Goal: Information Seeking & Learning: Learn about a topic

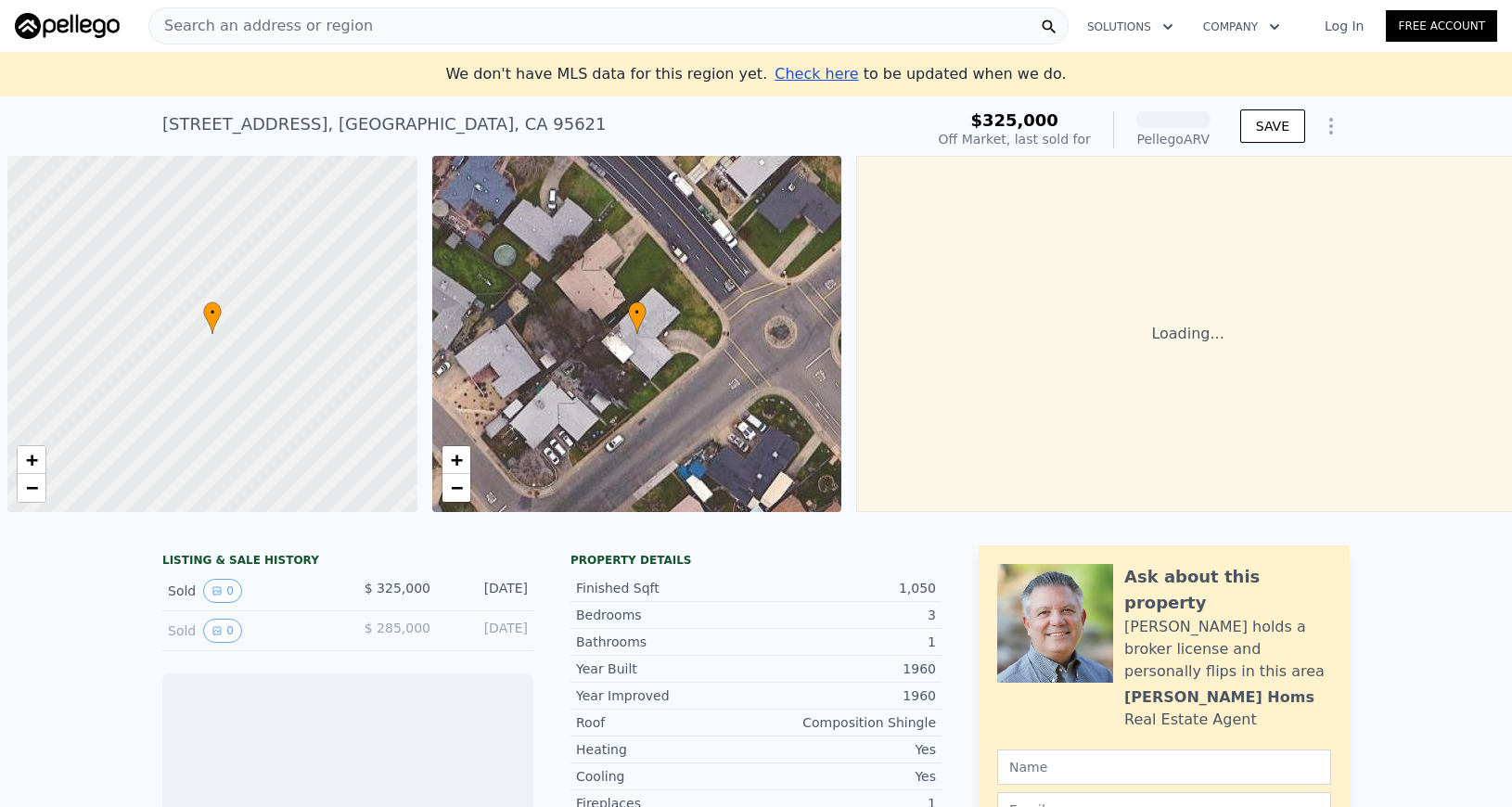
scroll to position [0, 8]
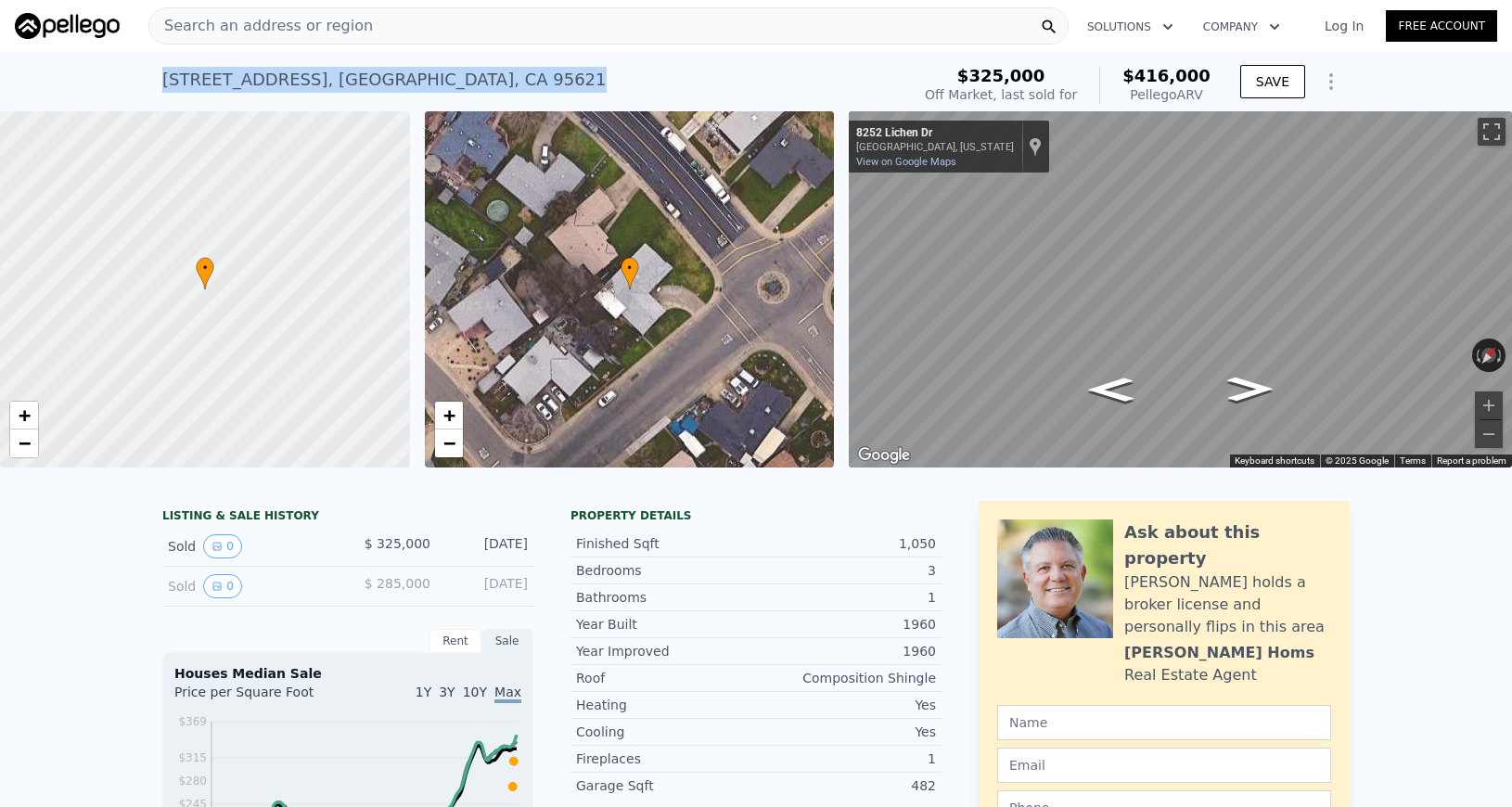
drag, startPoint x: 494, startPoint y: 78, endPoint x: 525, endPoint y: 83, distance: 31.4
click at [525, 83] on div "[STREET_ADDRESS] Sold [DATE] for $325k (~ARV $416k )" at bounding box center [533, 85] width 740 height 52
copy div "[STREET_ADDRESS] Sold [DATE] for $325k (~ARV $416k )"
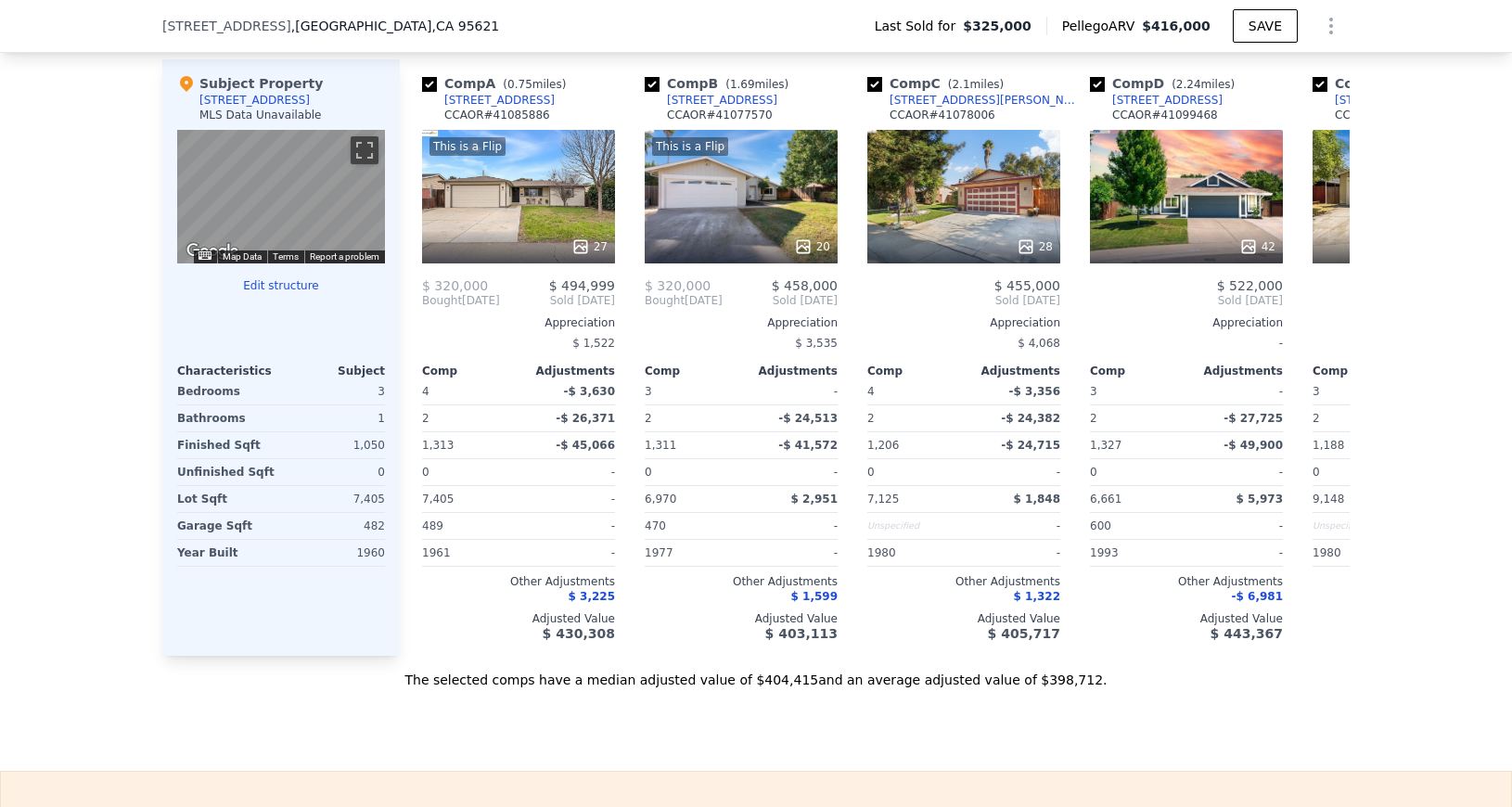
scroll to position [0, 0]
drag, startPoint x: 424, startPoint y: 30, endPoint x: 154, endPoint y: 18, distance: 270.3
click at [154, 18] on div "[STREET_ADDRESS] Last Sold for $325,000 Pellego ARV $416,000 SAVE" at bounding box center [756, 26] width 1512 height 53
copy div "[STREET_ADDRESS]"
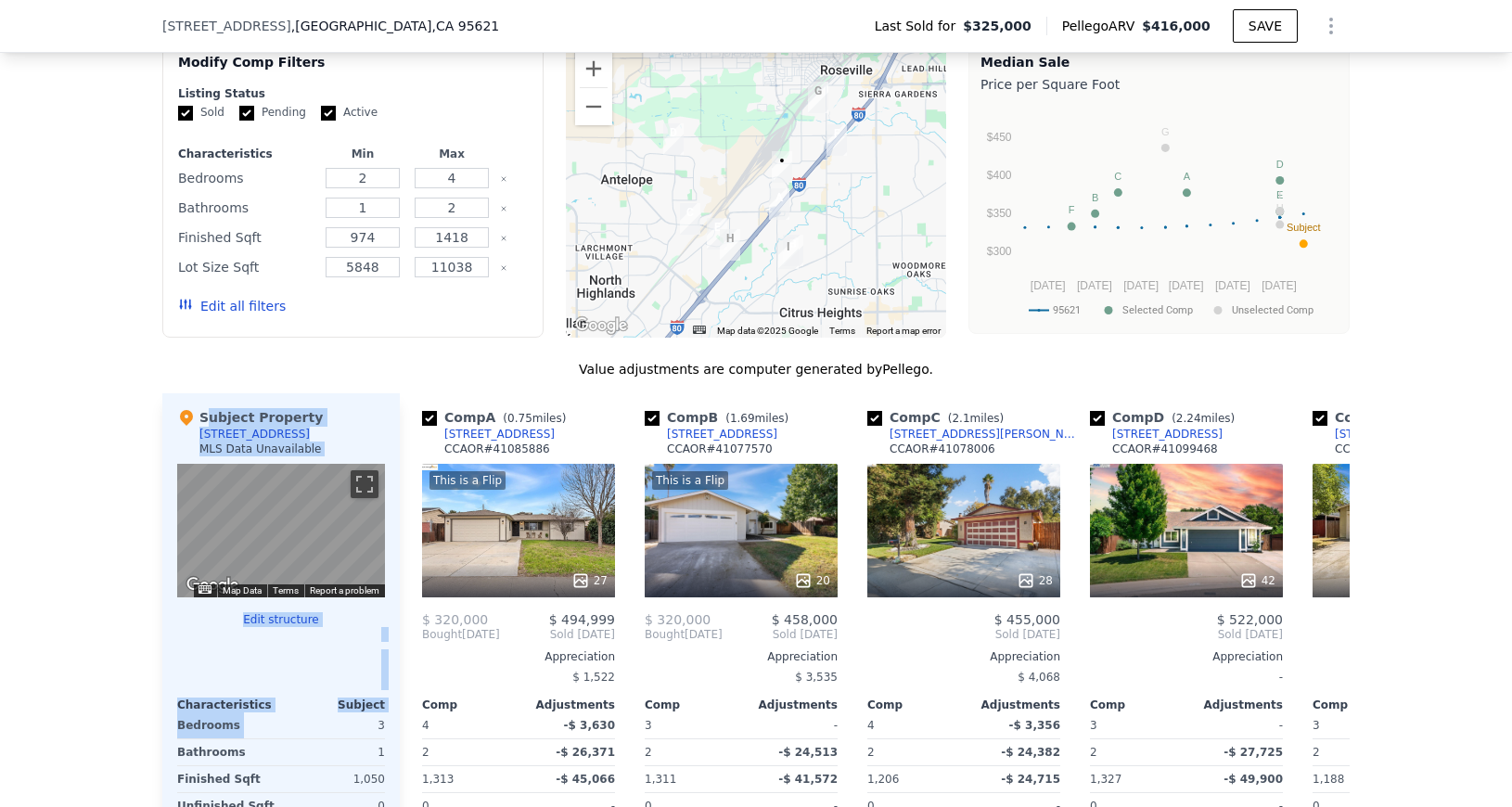
click at [374, 389] on div "Value adjustments are computer generated by Pellego . Subject Property [STREET_…" at bounding box center [756, 691] width 1188 height 663
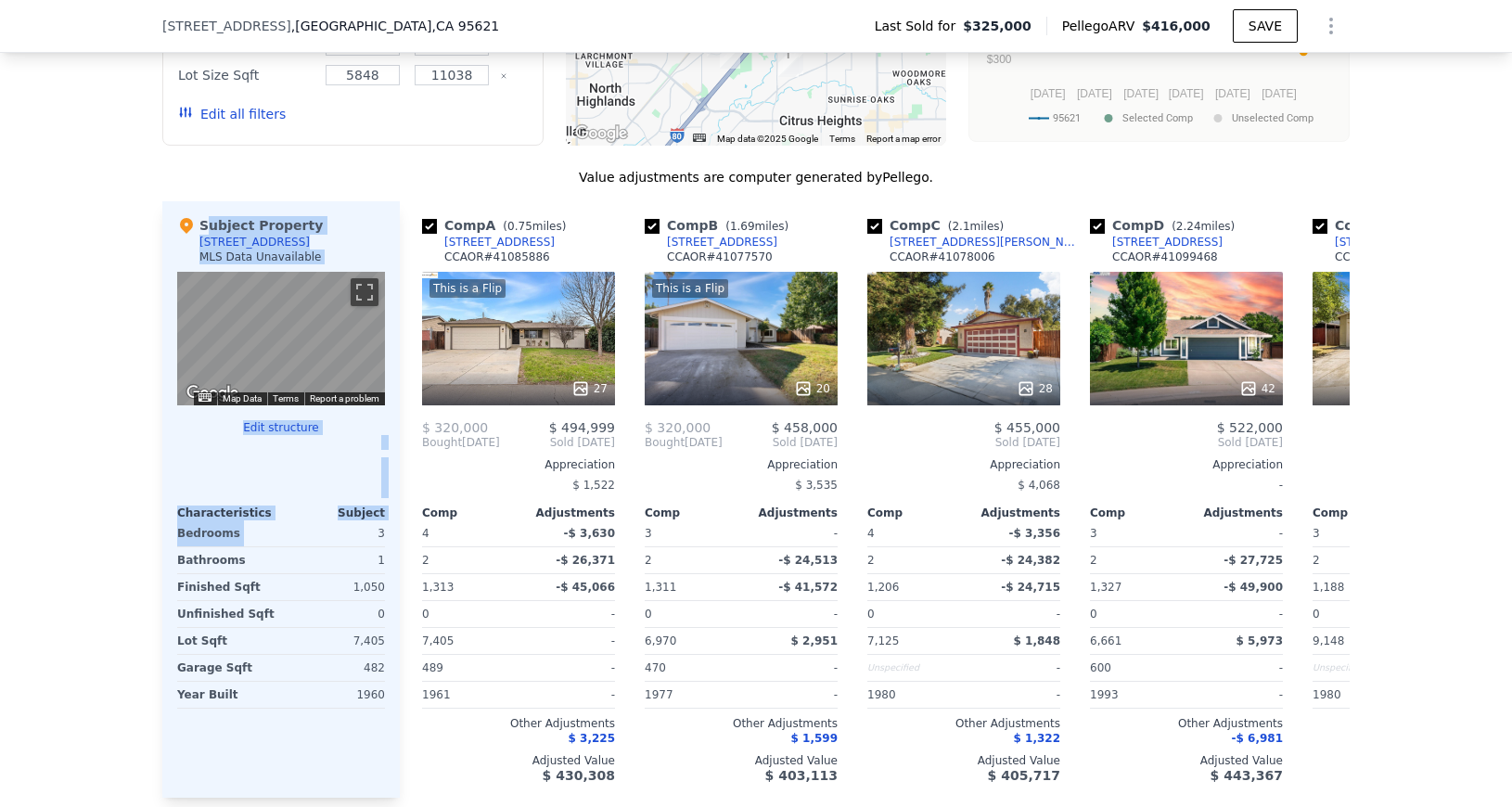
scroll to position [1486, 0]
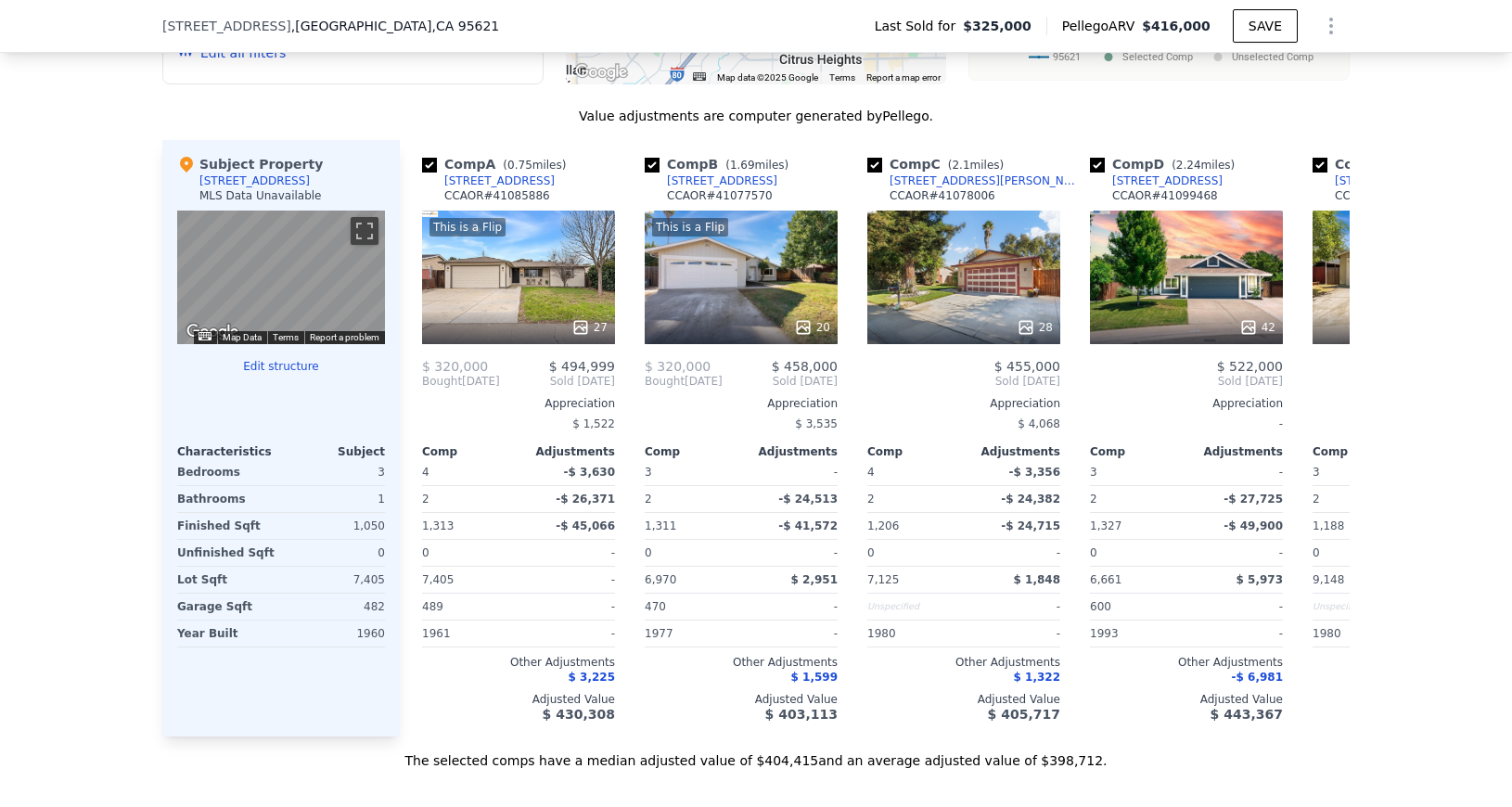
click at [385, 488] on div "Subject Property [STREET_ADDRESS] MLS Data Unavailable ← Move left → Move right…" at bounding box center [281, 438] width 238 height 597
click at [381, 472] on div "3" at bounding box center [335, 472] width 100 height 26
drag, startPoint x: 387, startPoint y: 473, endPoint x: 366, endPoint y: 473, distance: 21.0
click at [366, 473] on div "Subject Property [STREET_ADDRESS] MLS Data Unavailable ← Move left → Move right…" at bounding box center [281, 438] width 238 height 597
click at [389, 500] on div "Subject Property [STREET_ADDRESS] MLS Data Unavailable ← Move left → Move right…" at bounding box center [281, 438] width 238 height 597
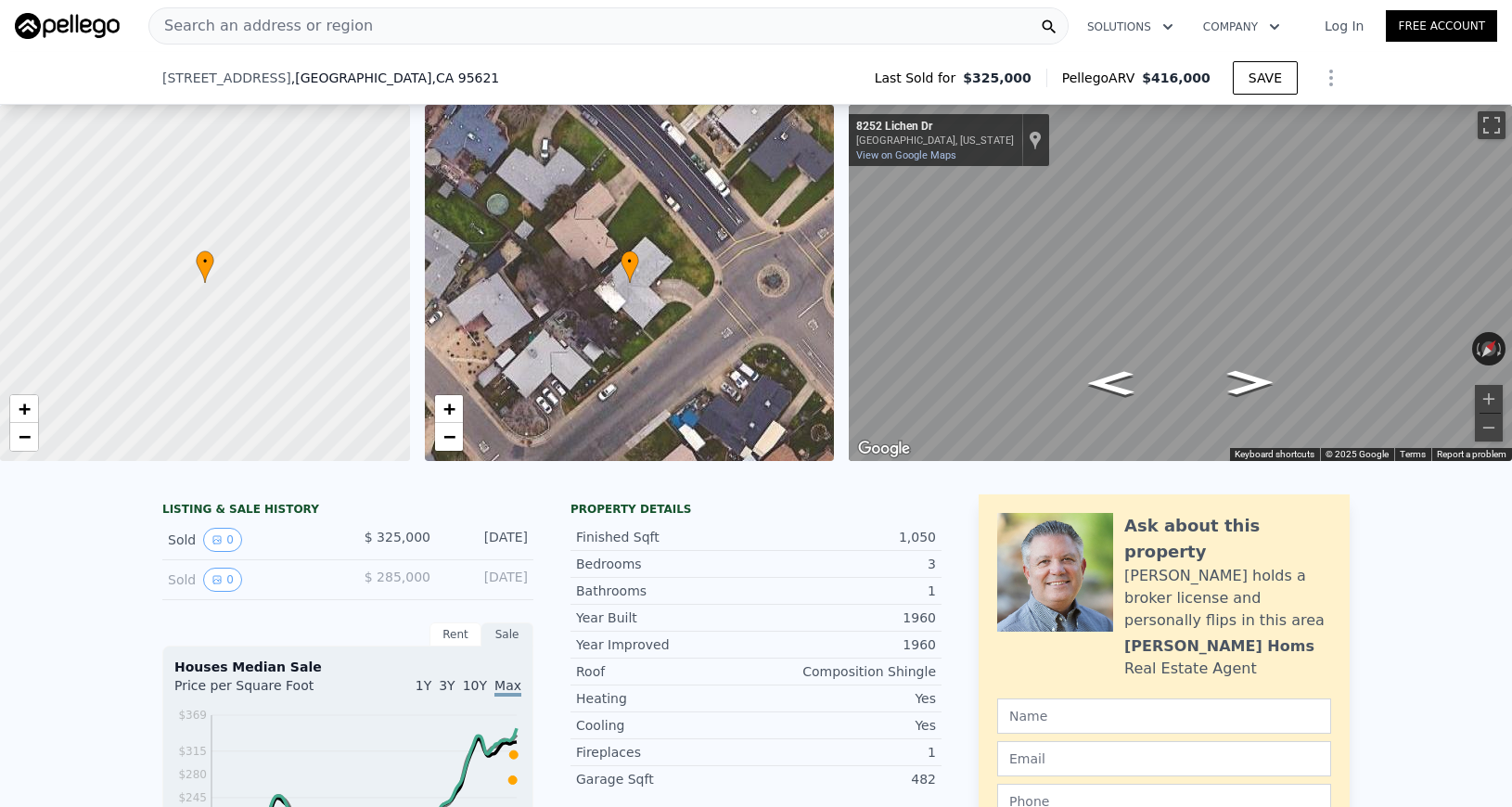
scroll to position [798, 0]
